Goal: Transaction & Acquisition: Download file/media

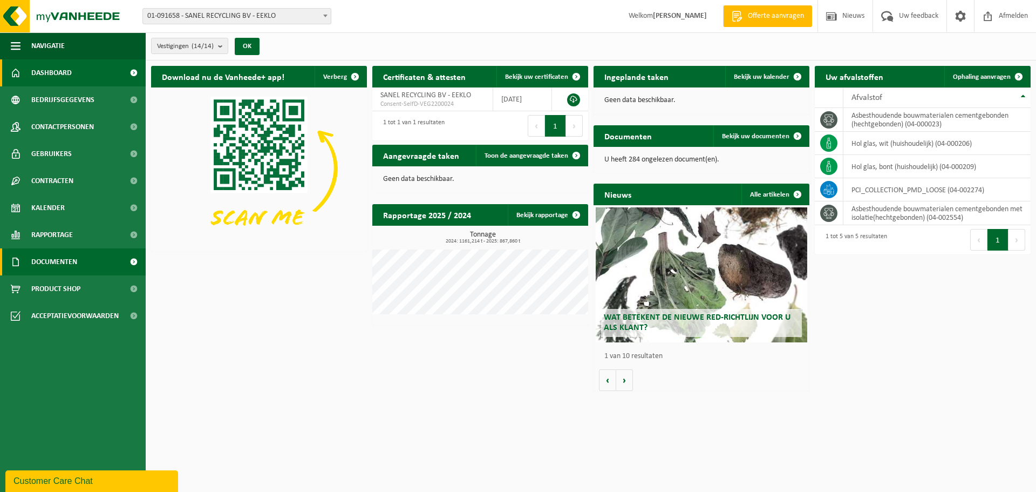
click at [71, 264] on span "Documenten" at bounding box center [54, 261] width 46 height 27
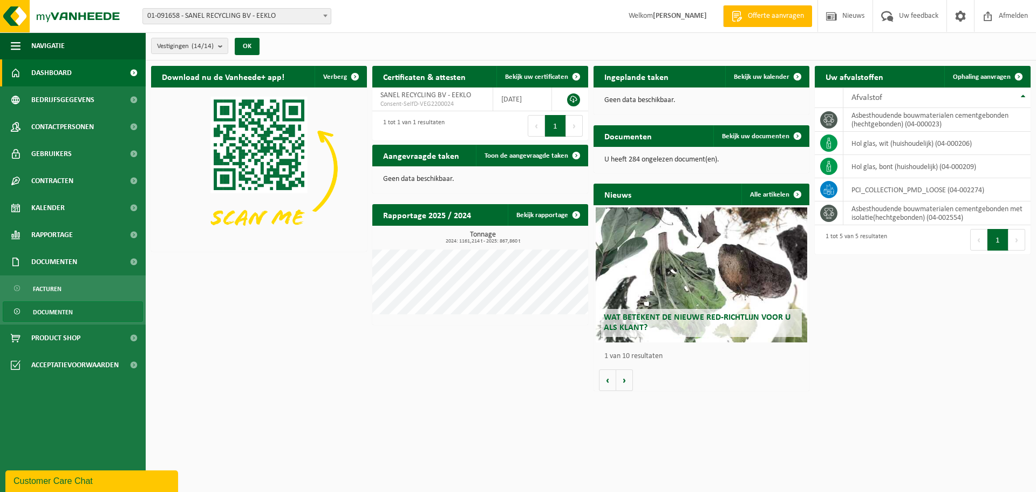
click at [62, 311] on span "Documenten" at bounding box center [53, 312] width 40 height 21
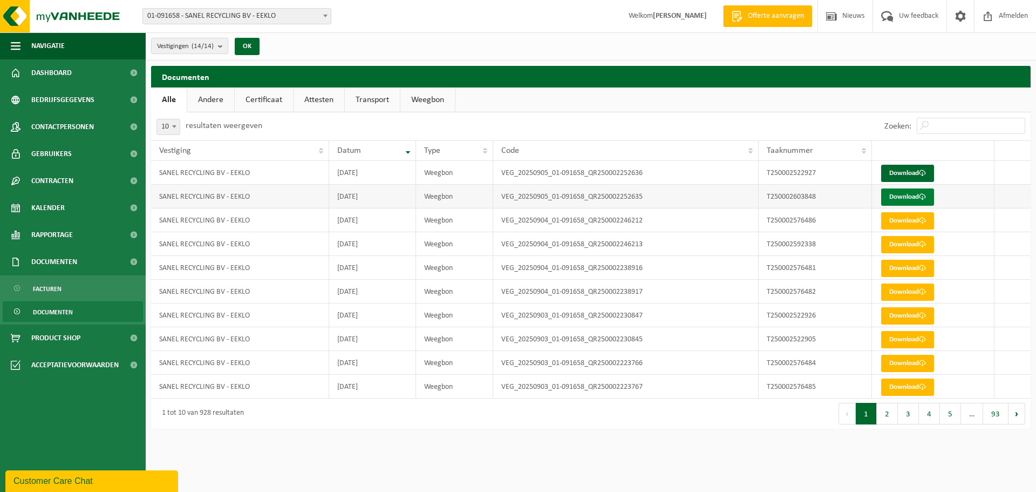
click at [929, 196] on link "Download" at bounding box center [907, 196] width 53 height 17
click at [918, 165] on link "Download" at bounding box center [907, 173] width 53 height 17
click at [921, 172] on span at bounding box center [922, 172] width 7 height 7
